Goal: Find specific page/section: Find specific page/section

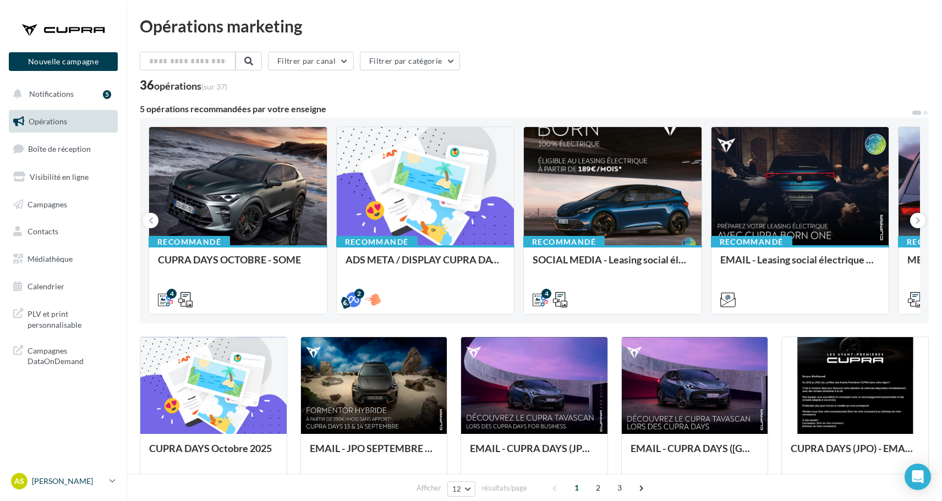
click at [104, 486] on p "[PERSON_NAME]" at bounding box center [68, 481] width 73 height 11
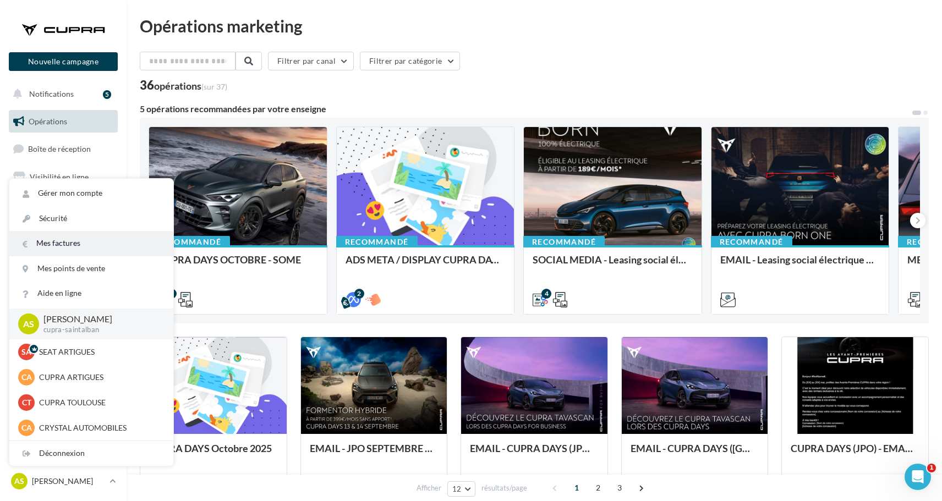
click at [104, 238] on link "Mes factures" at bounding box center [91, 243] width 164 height 25
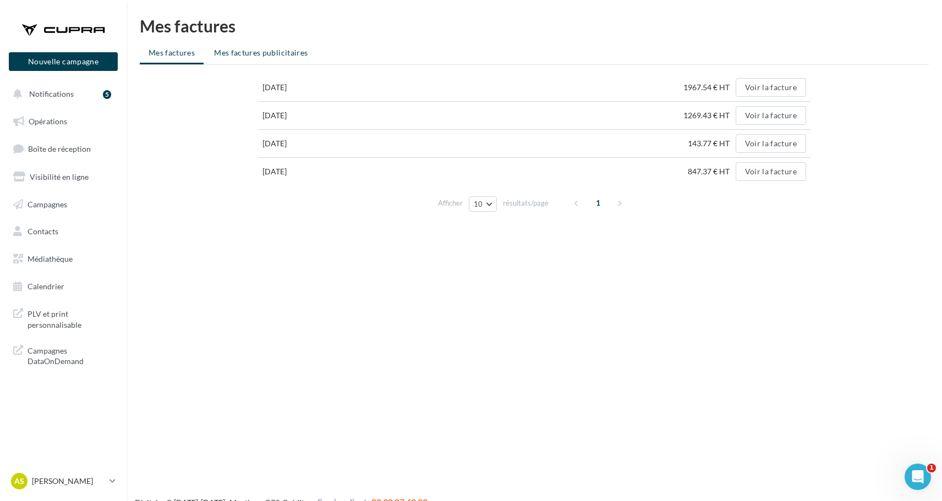
click at [261, 57] on span "Mes factures publicitaires" at bounding box center [261, 52] width 94 height 9
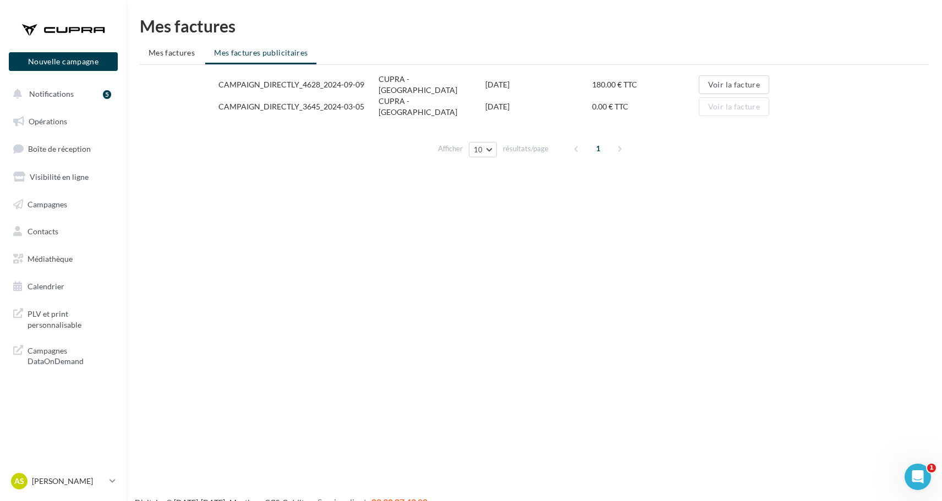
click at [254, 101] on div "CAMPAIGN_DIRECTLY_3645_2024-03-05" at bounding box center [298, 106] width 160 height 11
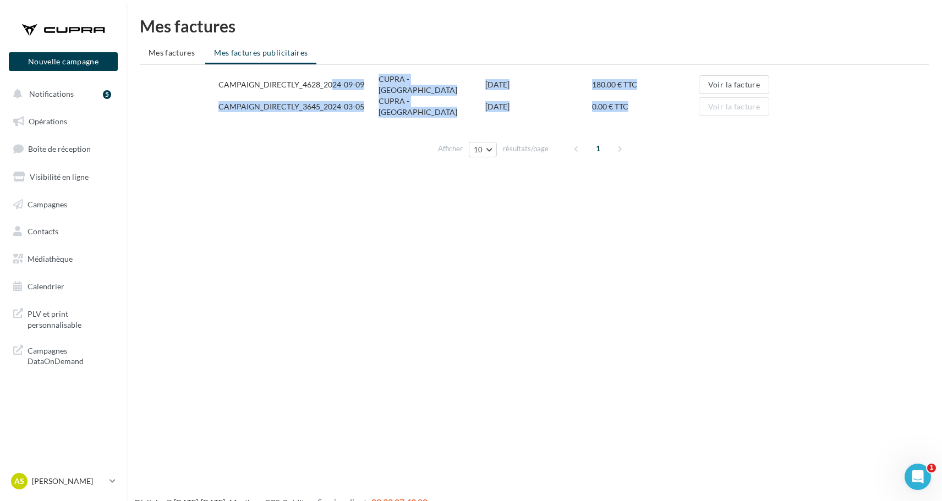
drag, startPoint x: 254, startPoint y: 98, endPoint x: 254, endPoint y: 86, distance: 12.1
click at [254, 86] on div "CAMPAIGN_DIRECTLY_4628_2024-09-09 CUPRA - SAINT ALBAN 09/09/2024 180.00 € TTC V…" at bounding box center [533, 96] width 631 height 44
click at [254, 85] on div "CAMPAIGN_DIRECTLY_4628_2024-09-09" at bounding box center [298, 84] width 160 height 11
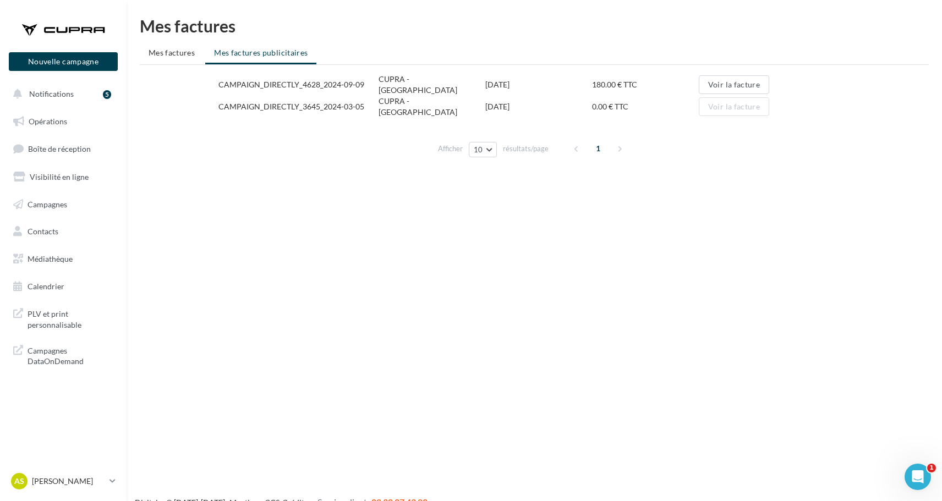
click at [153, 234] on div "Nouvelle campagne Nouvelle campagne Notifications 5 Opérations Boîte de récepti…" at bounding box center [471, 268] width 942 height 501
click at [63, 318] on span "PLV et print personnalisable" at bounding box center [71, 318] width 86 height 24
